Goal: Download file/media

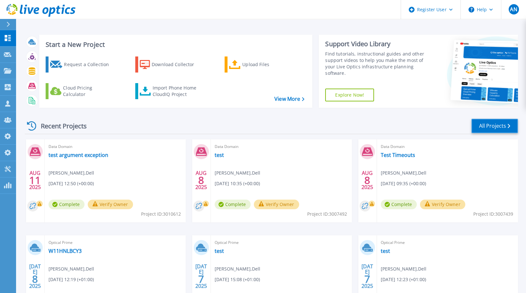
click at [510, 130] on link "All Projects" at bounding box center [494, 126] width 47 height 14
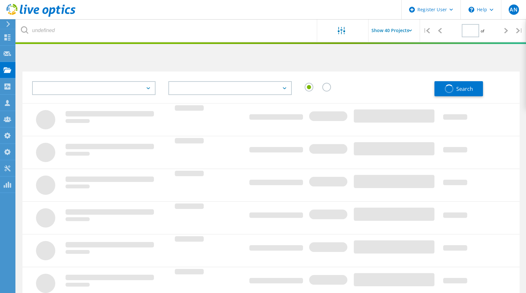
type input "1"
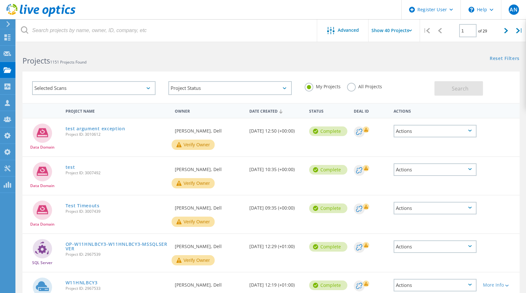
click at [347, 89] on label "All Projects" at bounding box center [364, 86] width 35 height 6
click at [0, 0] on input "All Projects" at bounding box center [0, 0] width 0 height 0
click at [74, 92] on div "Selected Scans" at bounding box center [93, 88] width 123 height 14
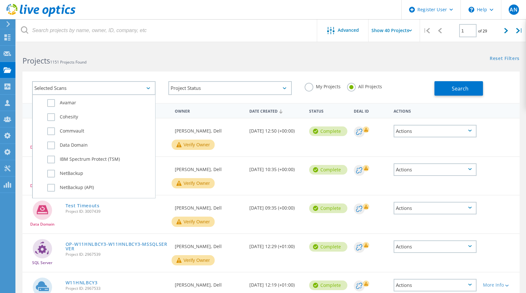
scroll to position [385, 0]
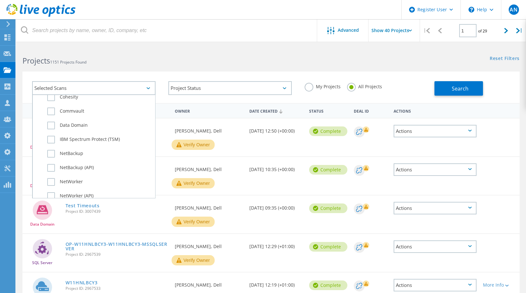
click at [71, 120] on div "Data Domain" at bounding box center [94, 127] width 116 height 14
click at [70, 122] on label "Data Domain" at bounding box center [99, 126] width 104 height 8
click at [0, 0] on input "Data Domain" at bounding box center [0, 0] width 0 height 0
click at [459, 86] on span "Search" at bounding box center [460, 88] width 17 height 7
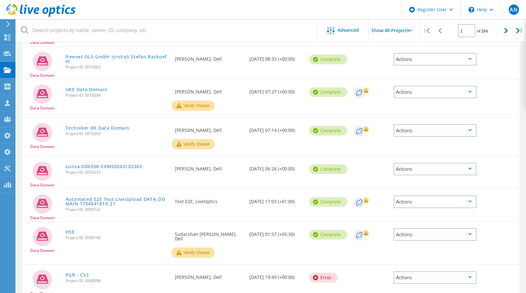
scroll to position [867, 0]
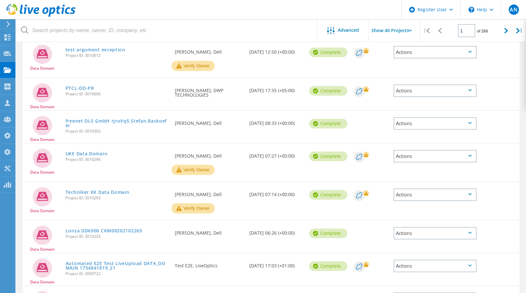
drag, startPoint x: 149, startPoint y: 238, endPoint x: 151, endPoint y: 228, distance: 10.6
click at [151, 228] on div "Lonza DD6900 CKM00202102265 Project ID: 3010233" at bounding box center [116, 233] width 109 height 24
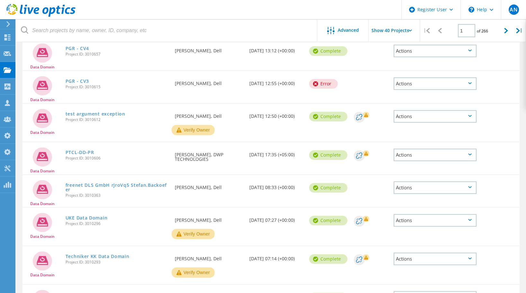
scroll to position [739, 0]
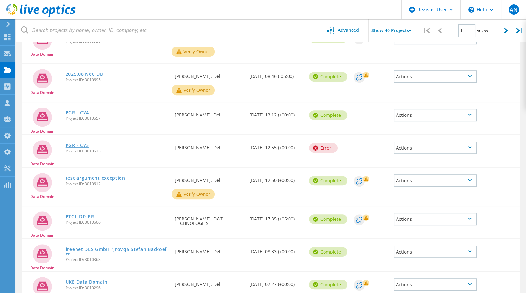
click at [84, 144] on link "PGR - CV3" at bounding box center [77, 145] width 23 height 4
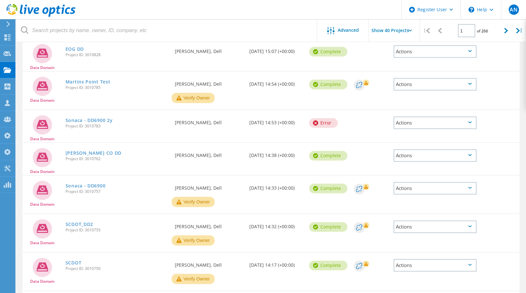
scroll to position [450, 0]
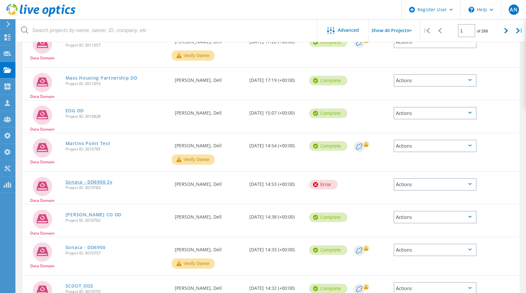
click at [81, 180] on link "Sonaca - DD6900 2y" at bounding box center [89, 182] width 47 height 4
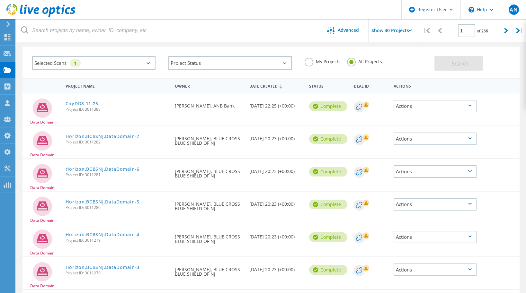
scroll to position [0, 0]
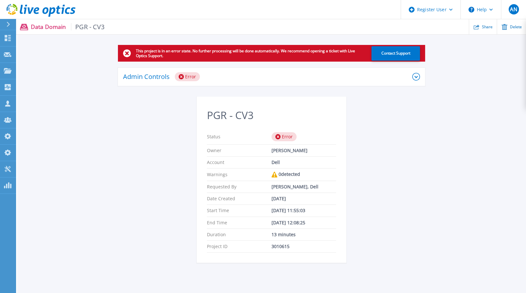
click at [224, 82] on div "Admin Controls Error" at bounding box center [271, 77] width 307 height 19
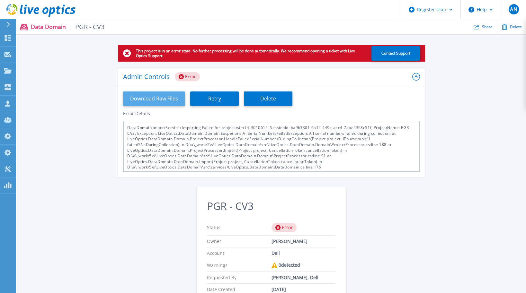
click at [153, 98] on button "Download Raw Files" at bounding box center [154, 99] width 62 height 14
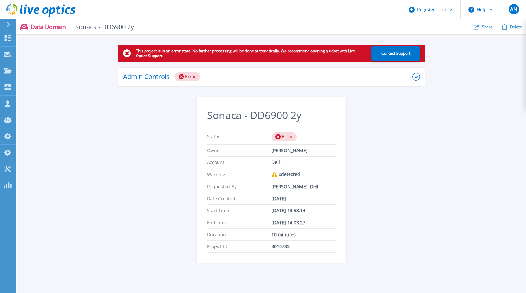
click at [143, 80] on p "Admin Controls" at bounding box center [146, 77] width 47 height 6
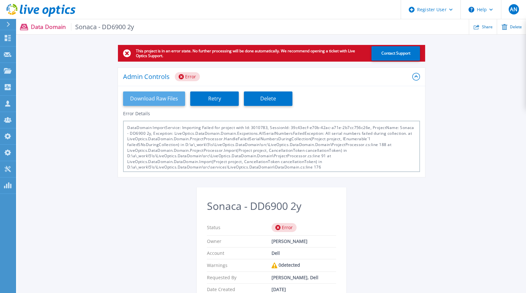
click at [139, 98] on button "Download Raw Files" at bounding box center [154, 99] width 62 height 14
